Goal: Information Seeking & Learning: Understand process/instructions

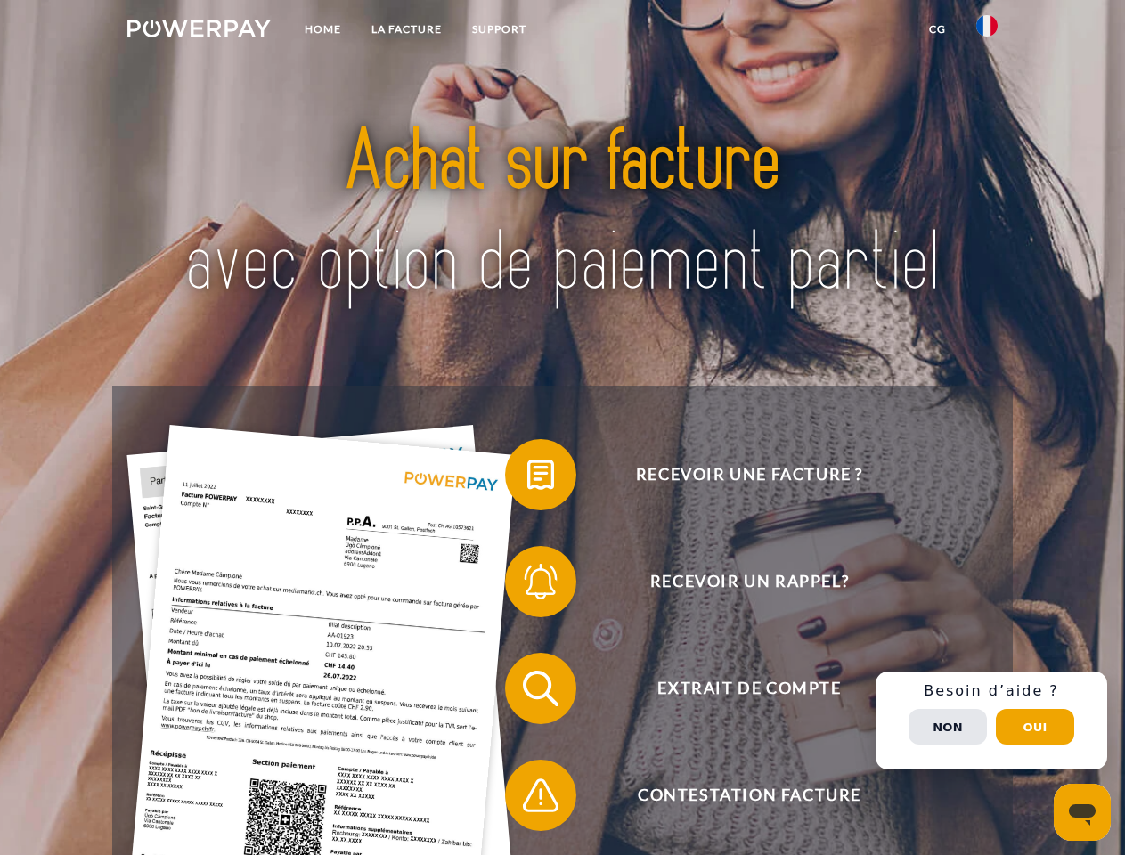
click at [199, 31] on img at bounding box center [198, 29] width 143 height 18
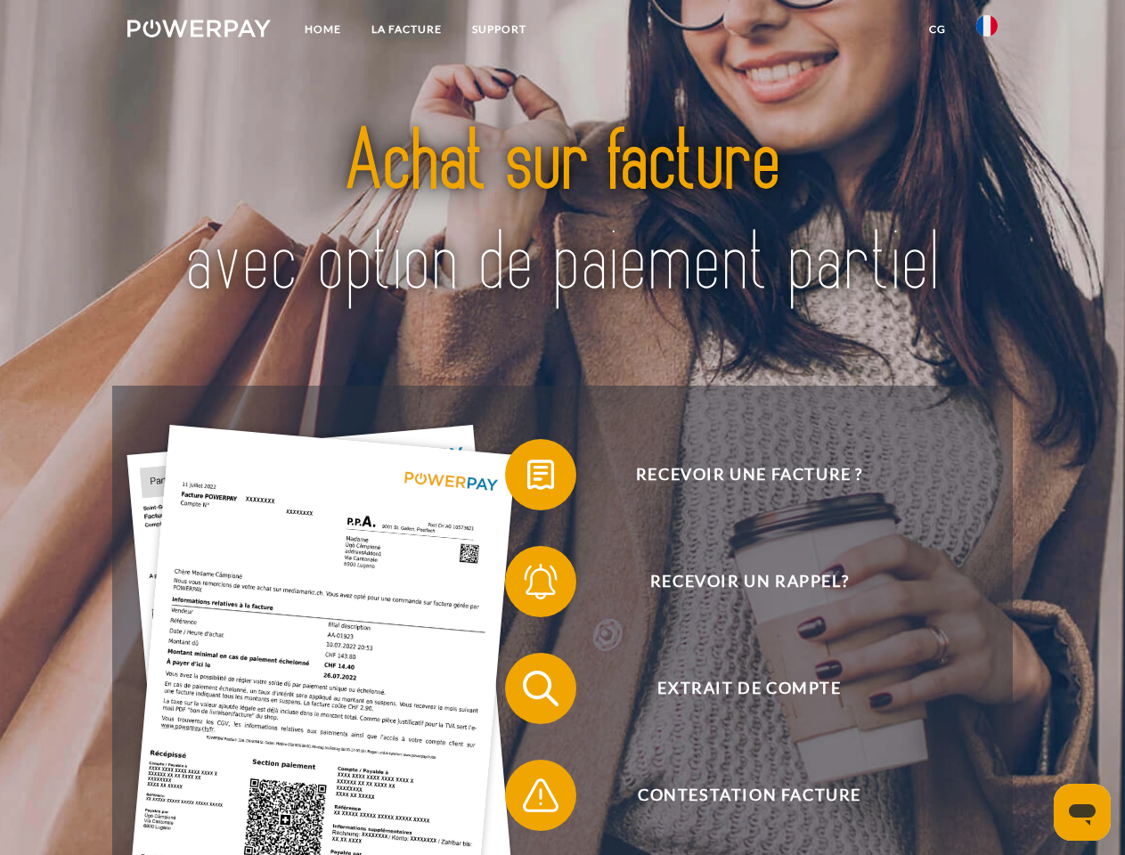
click at [987, 31] on img at bounding box center [986, 25] width 21 height 21
click at [937, 29] on link "CG" at bounding box center [937, 29] width 47 height 32
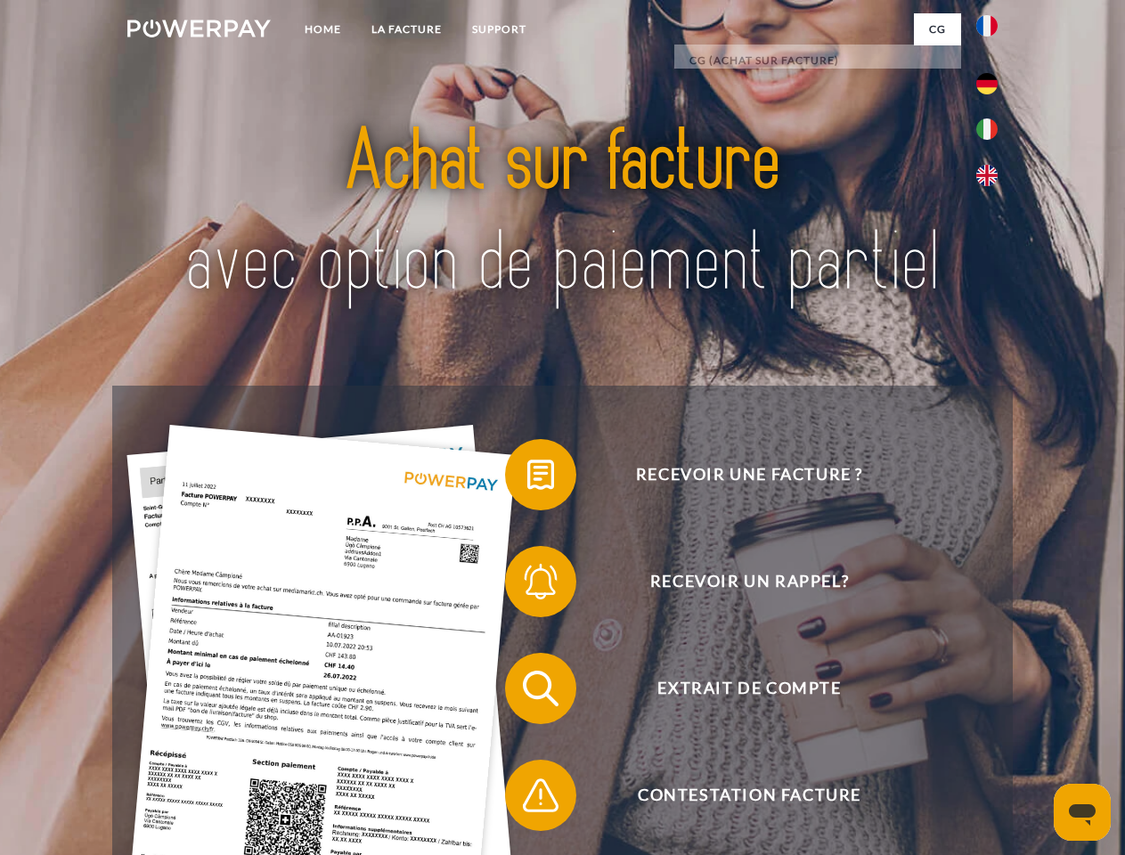
click at [527, 478] on span at bounding box center [513, 474] width 89 height 89
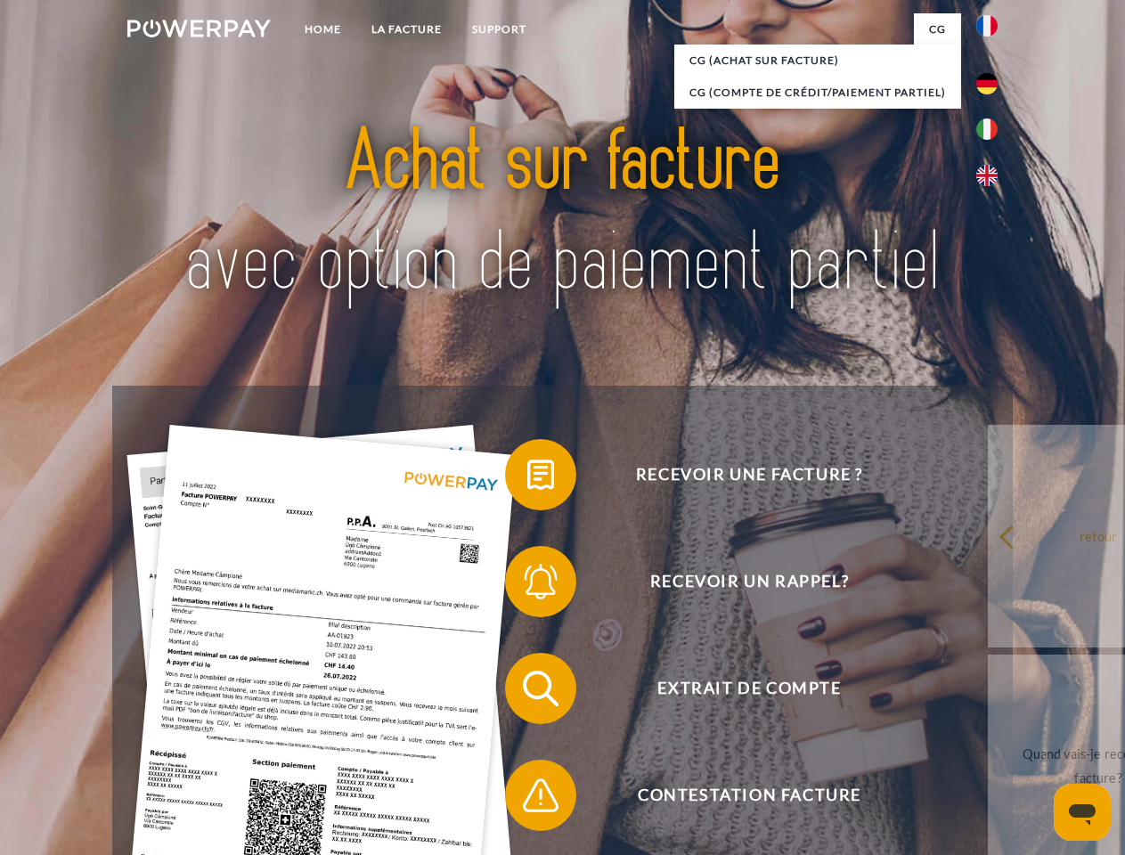
click at [527, 585] on span at bounding box center [513, 581] width 89 height 89
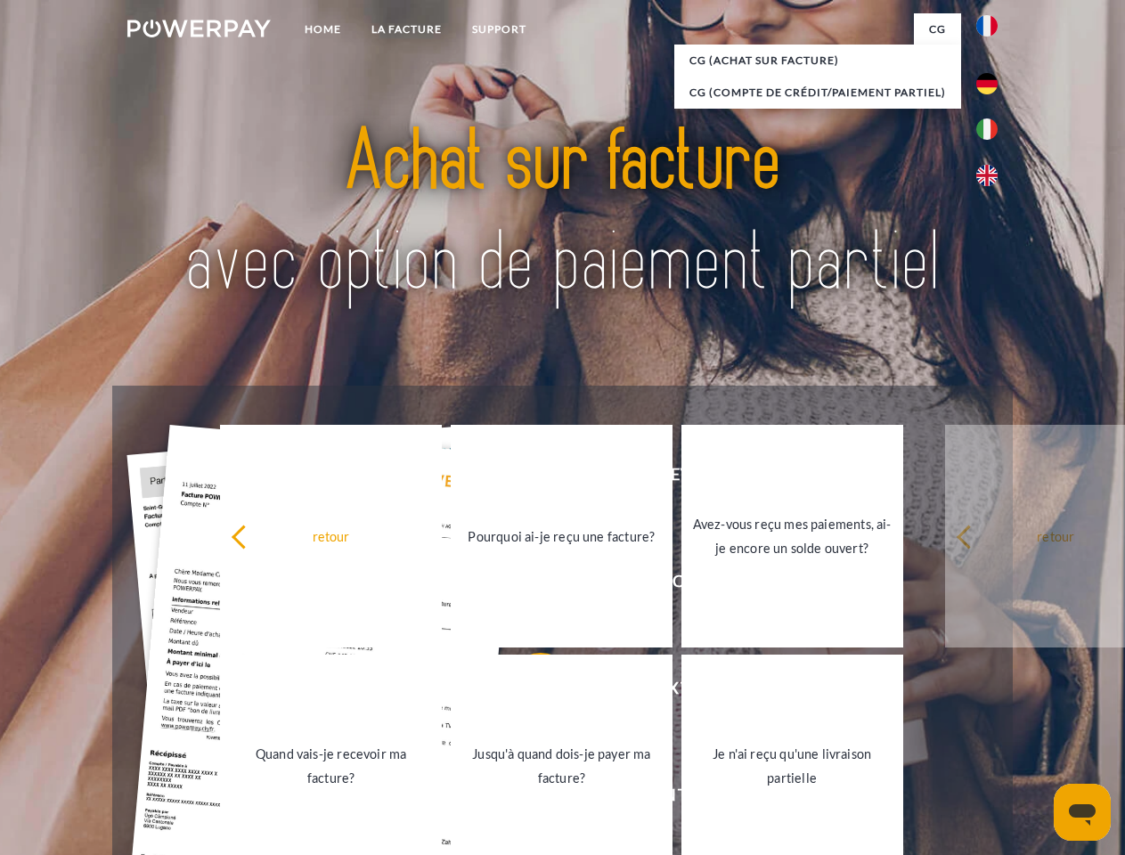
click at [527, 692] on link "Jusqu'à quand dois-je payer ma facture?" at bounding box center [562, 765] width 222 height 223
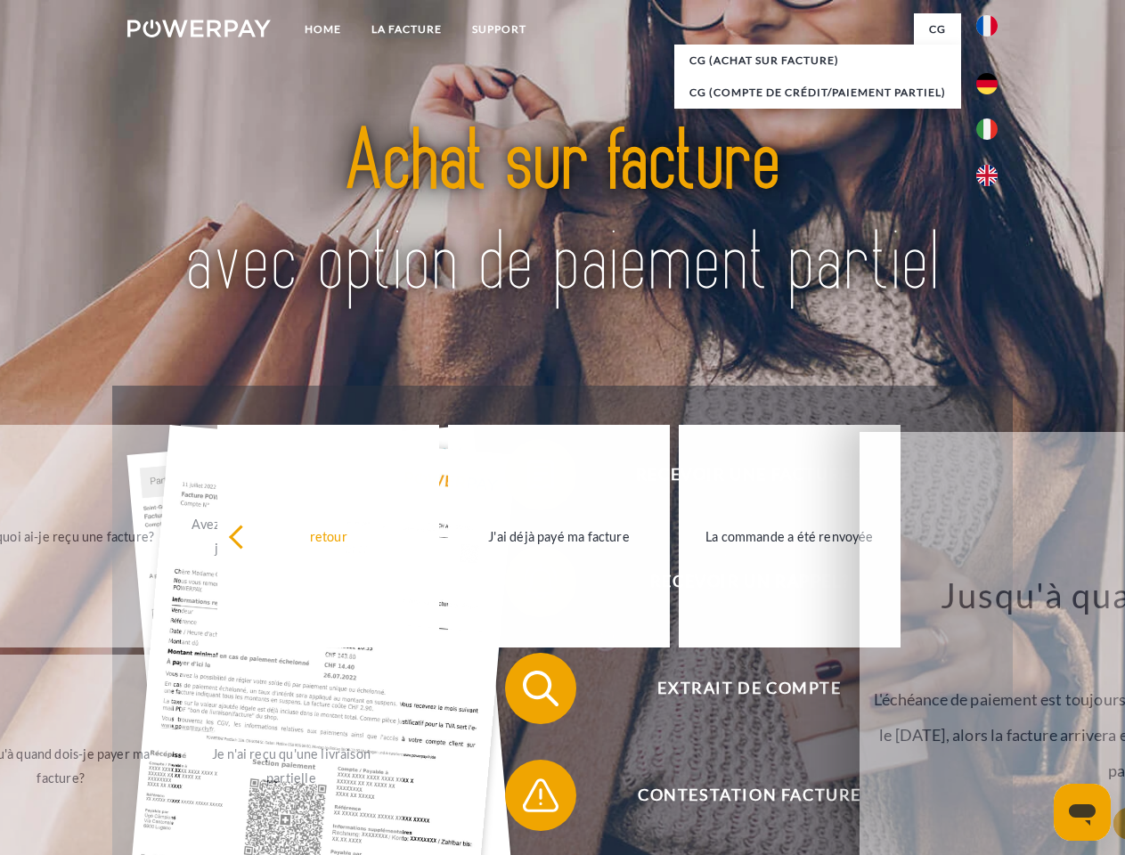
click at [527, 799] on span at bounding box center [513, 795] width 89 height 89
click at [991, 720] on div "Recevoir une facture ? Recevoir un rappel? Extrait de compte retour" at bounding box center [561, 742] width 899 height 712
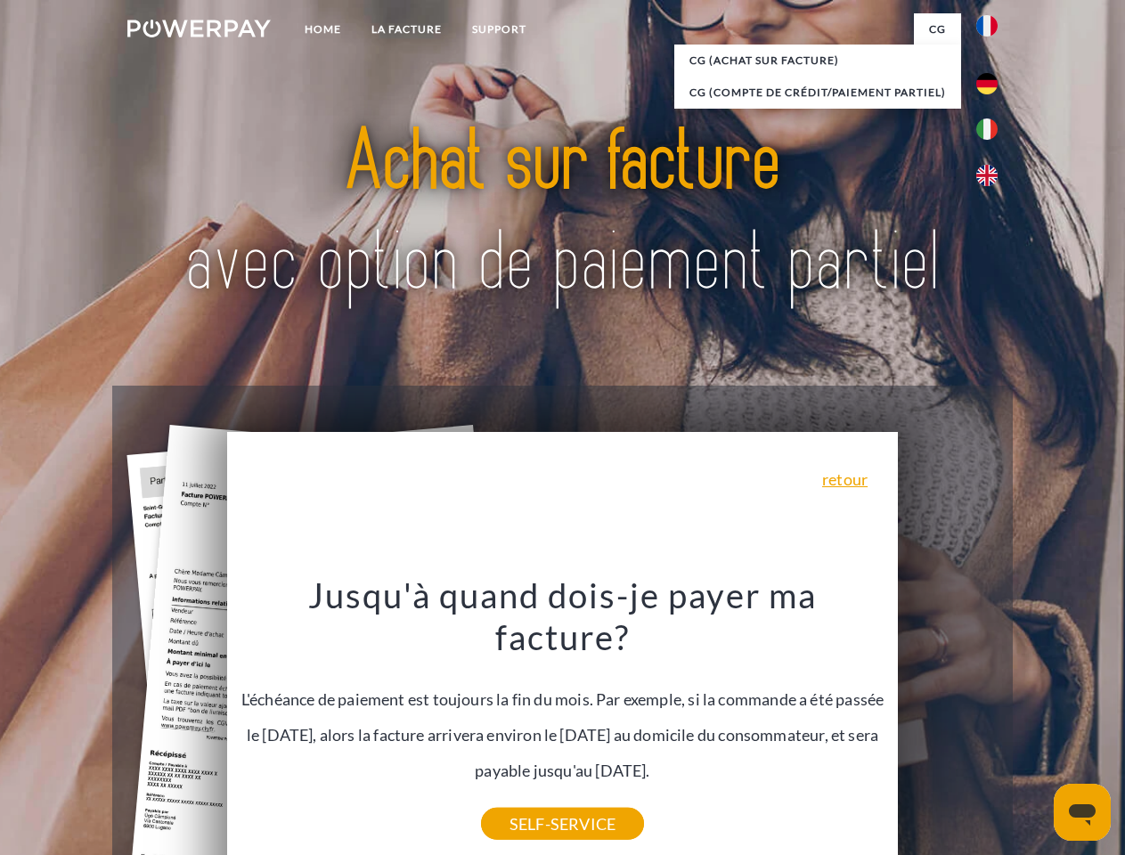
click at [947, 724] on span "Extrait de compte" at bounding box center [749, 688] width 436 height 71
click at [1035, 727] on header "Home LA FACTURE Support" at bounding box center [562, 615] width 1125 height 1230
